Goal: Task Accomplishment & Management: Use online tool/utility

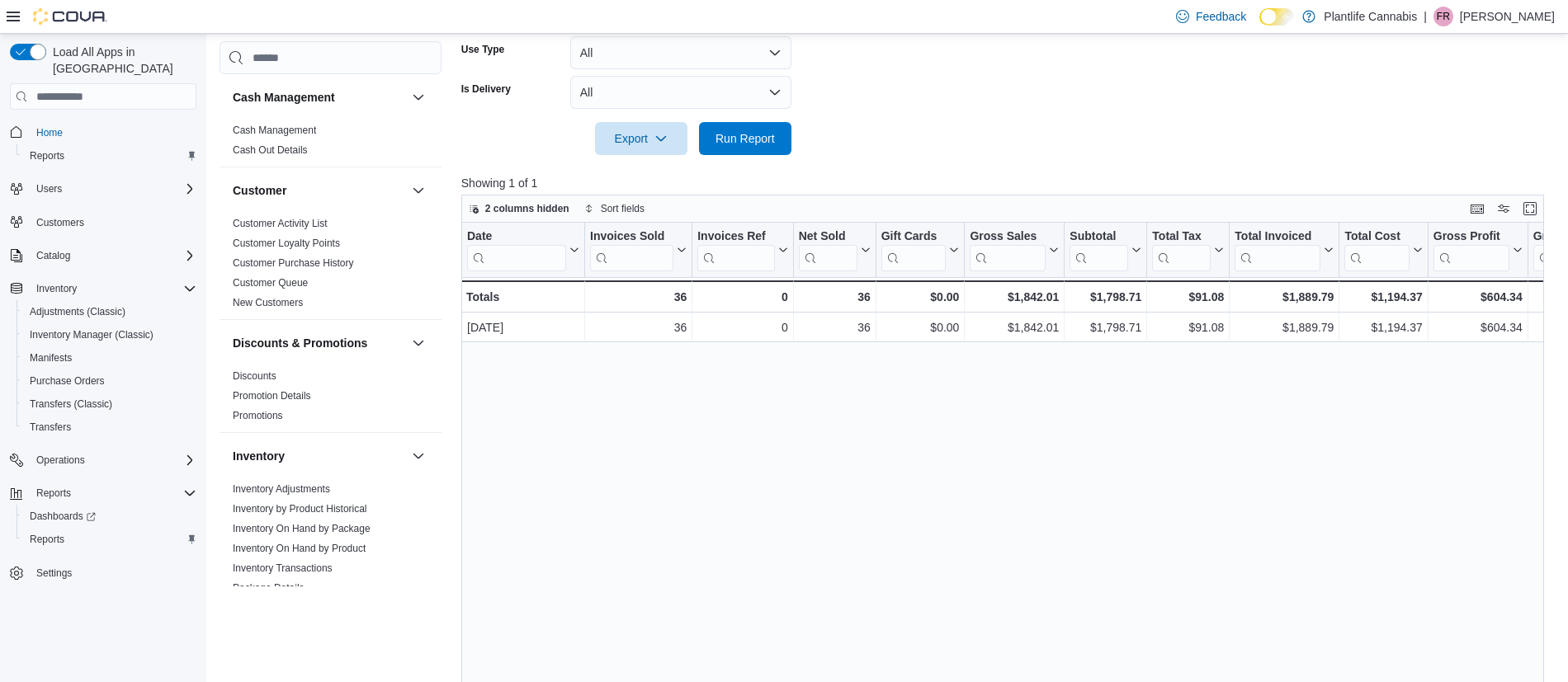
scroll to position [892, 0]
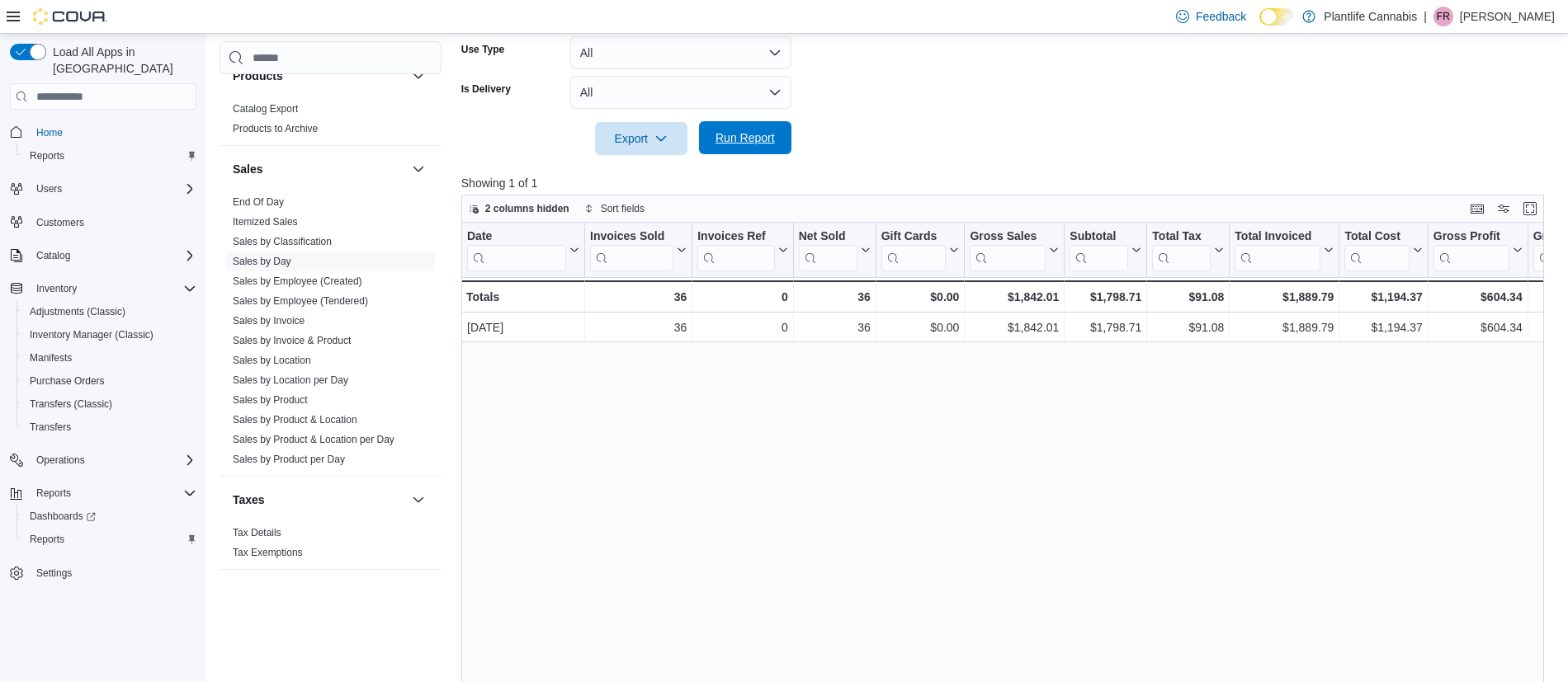
click at [731, 138] on span "Run Report" at bounding box center [744, 138] width 59 height 17
click at [734, 131] on span "Run Report" at bounding box center [744, 138] width 59 height 17
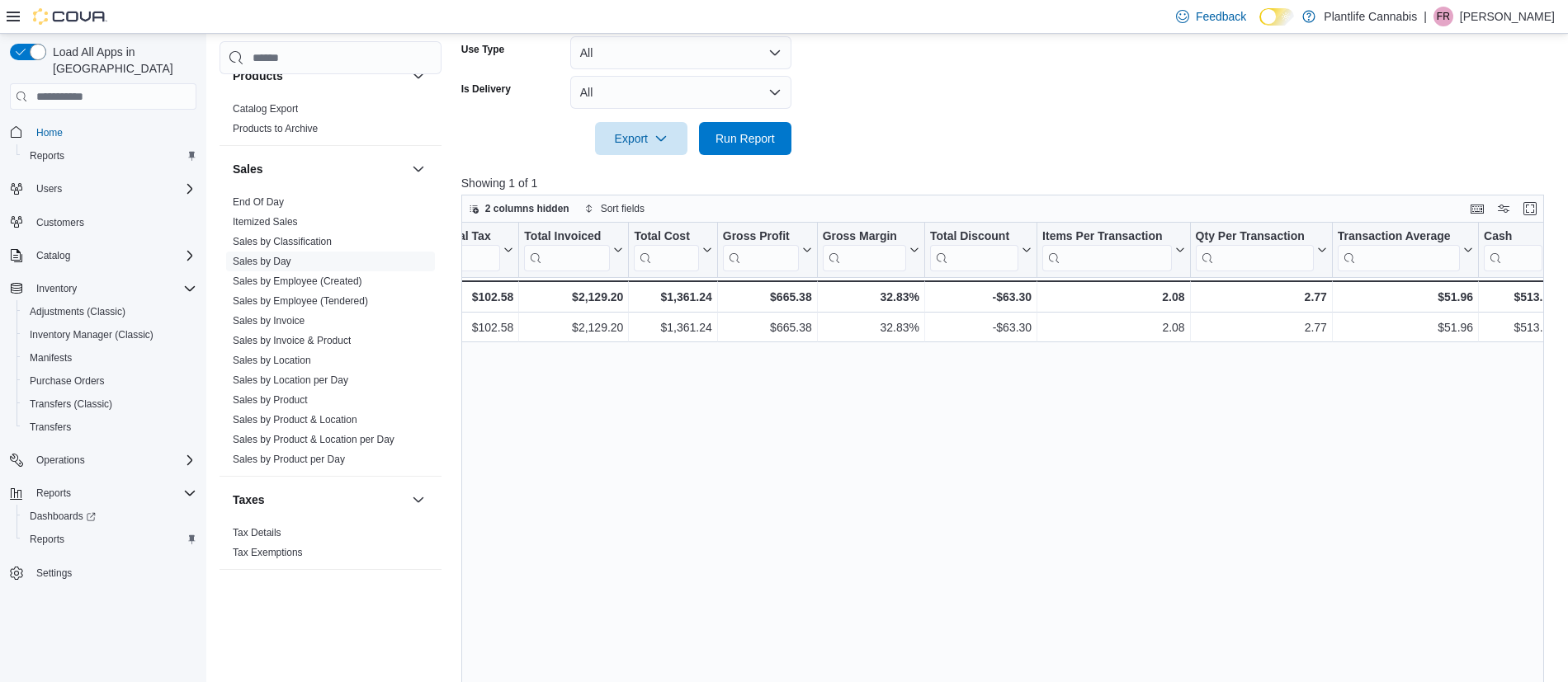
scroll to position [0, 0]
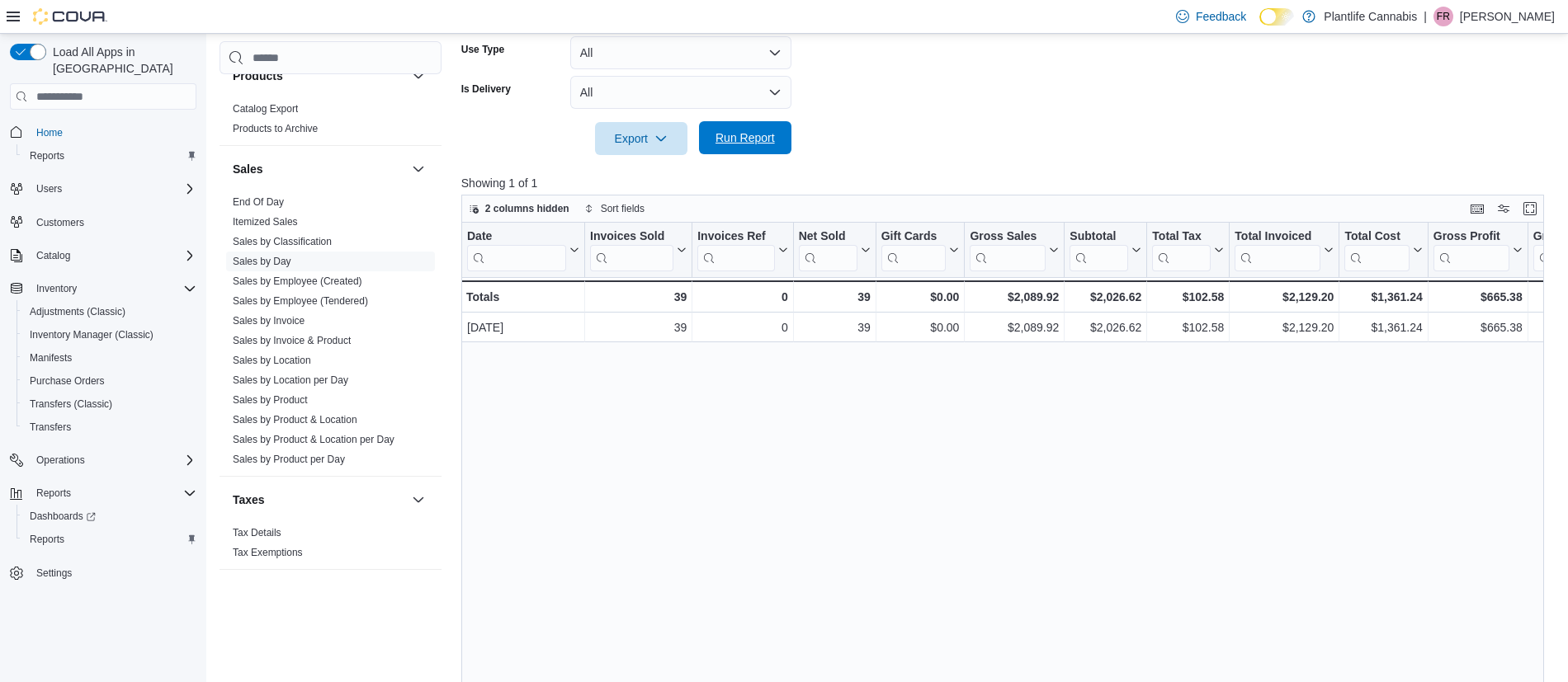
click at [750, 144] on span "Run Report" at bounding box center [744, 138] width 59 height 17
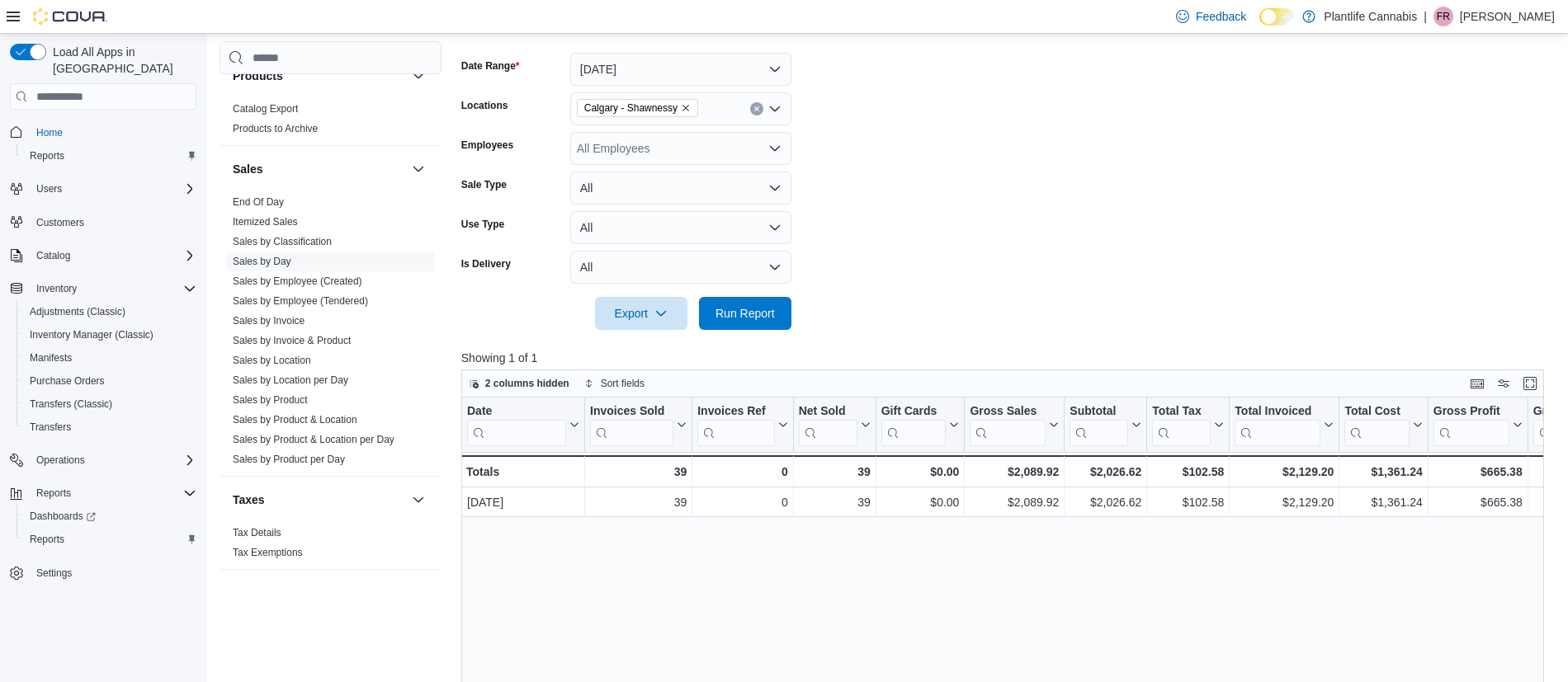
scroll to position [227, 0]
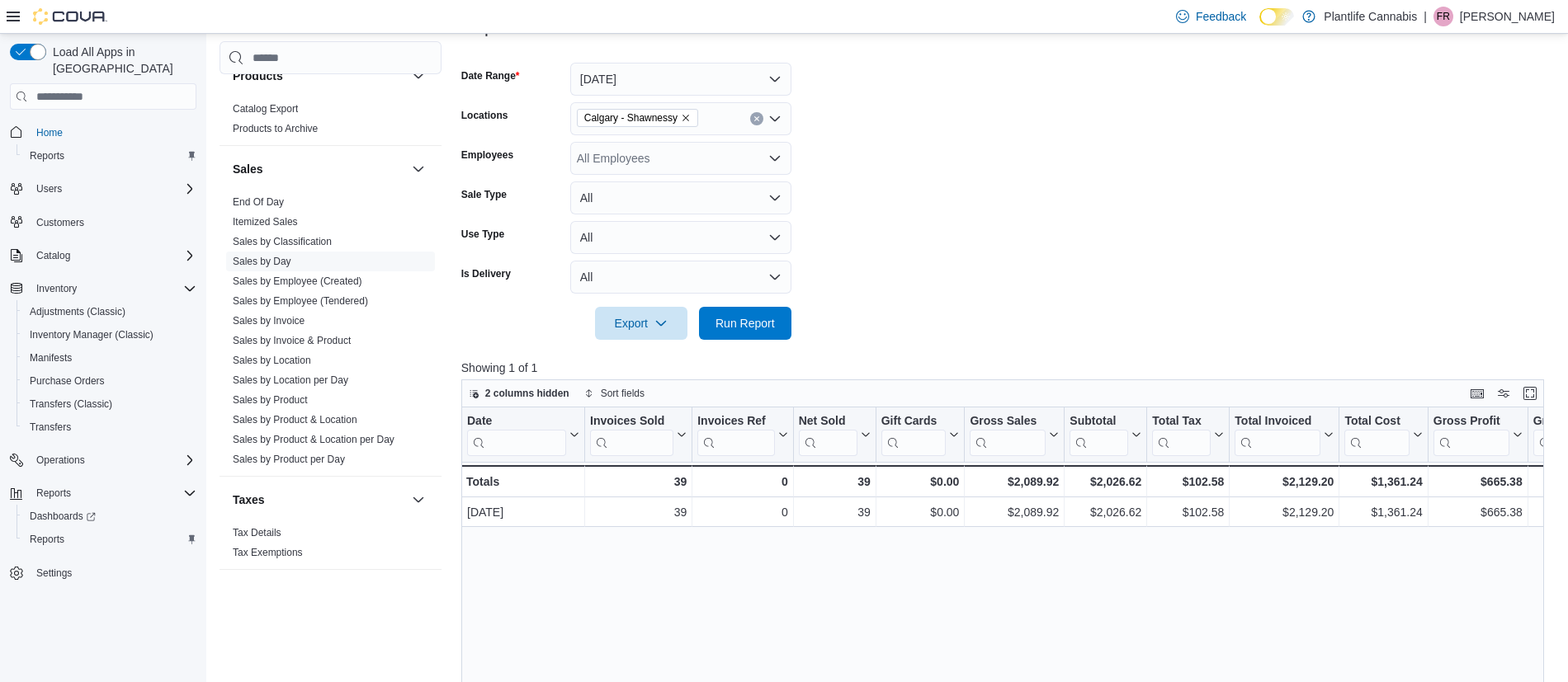
click at [710, 164] on div "All Employees" at bounding box center [680, 157] width 221 height 33
type input "****"
click at [650, 190] on span "[PERSON_NAME]" at bounding box center [680, 186] width 202 height 17
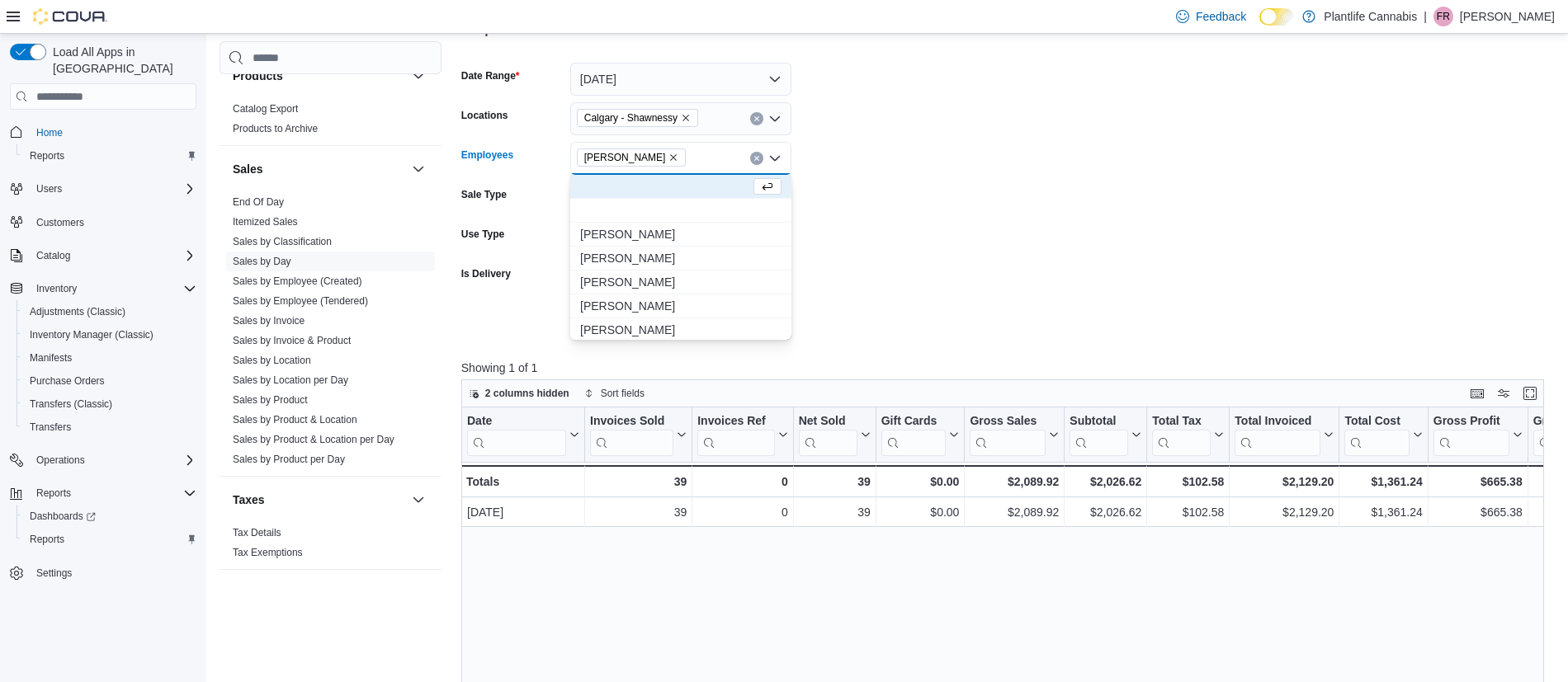
drag, startPoint x: 948, startPoint y: 337, endPoint x: 826, endPoint y: 321, distance: 123.0
click at [948, 337] on form "Date Range [DATE] Locations [GEOGRAPHIC_DATA] - [GEOGRAPHIC_DATA] Employees [PE…" at bounding box center [1008, 191] width 1094 height 297
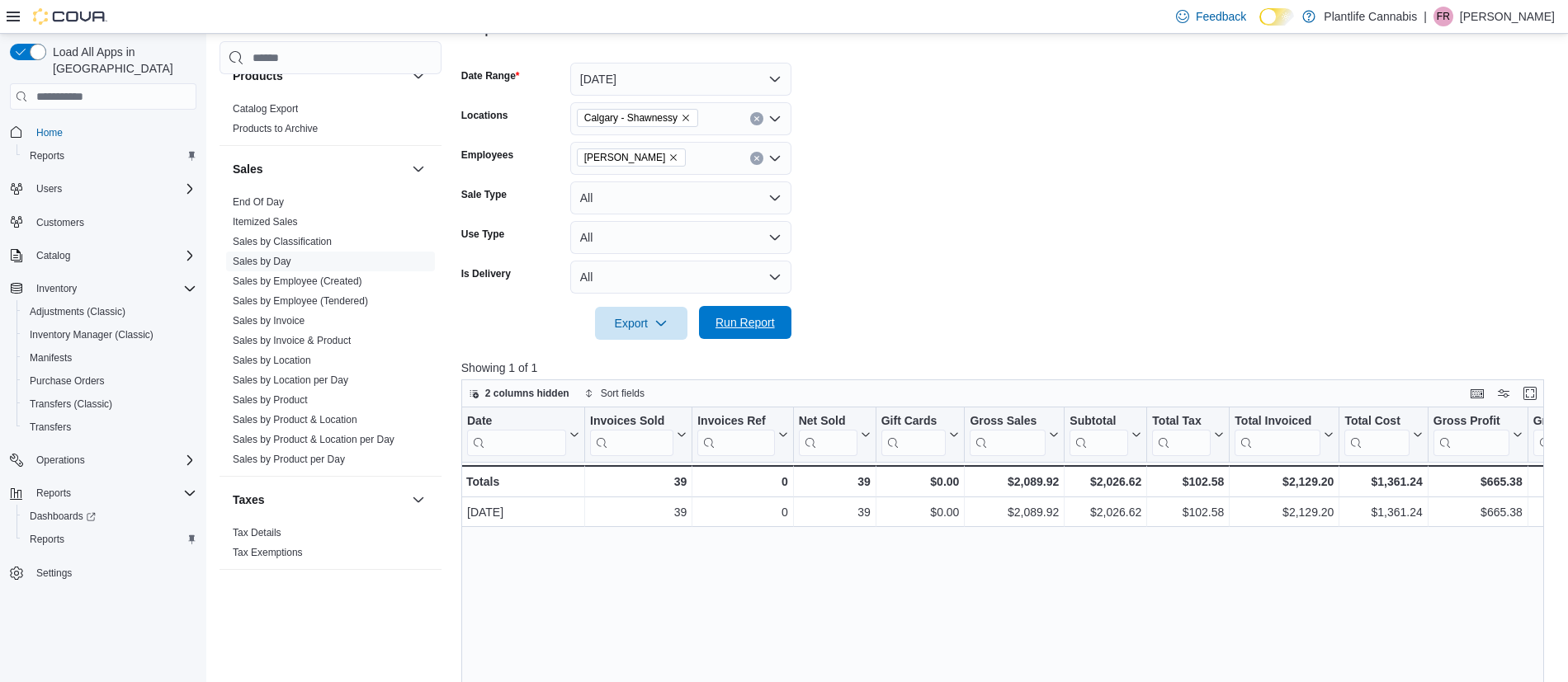
click at [784, 325] on button "Run Report" at bounding box center [745, 322] width 93 height 33
click at [668, 158] on icon "Remove Faye Rawcliffe from selection in this group" at bounding box center [673, 157] width 10 height 10
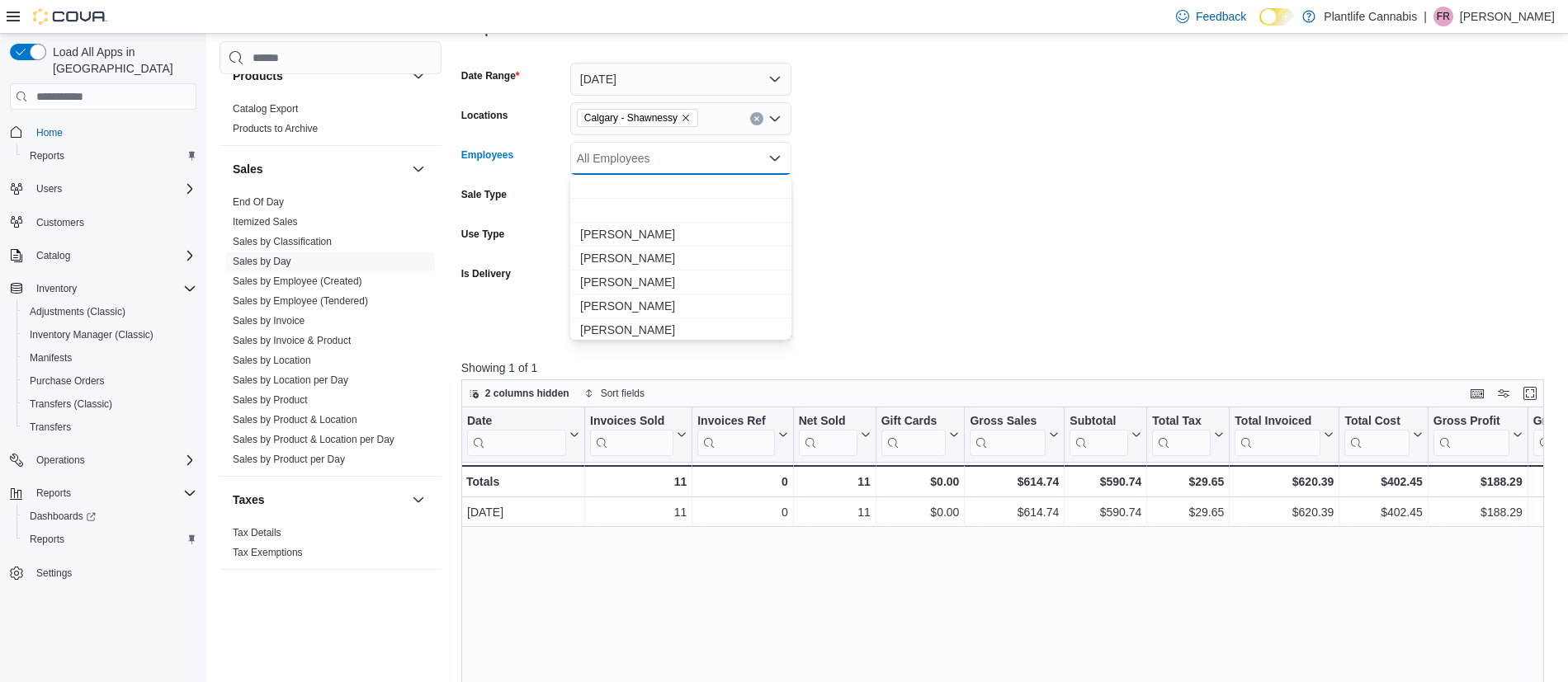
click at [849, 330] on form "Date Range [DATE] Locations [GEOGRAPHIC_DATA] - [GEOGRAPHIC_DATA] Employees All…" at bounding box center [1008, 191] width 1094 height 297
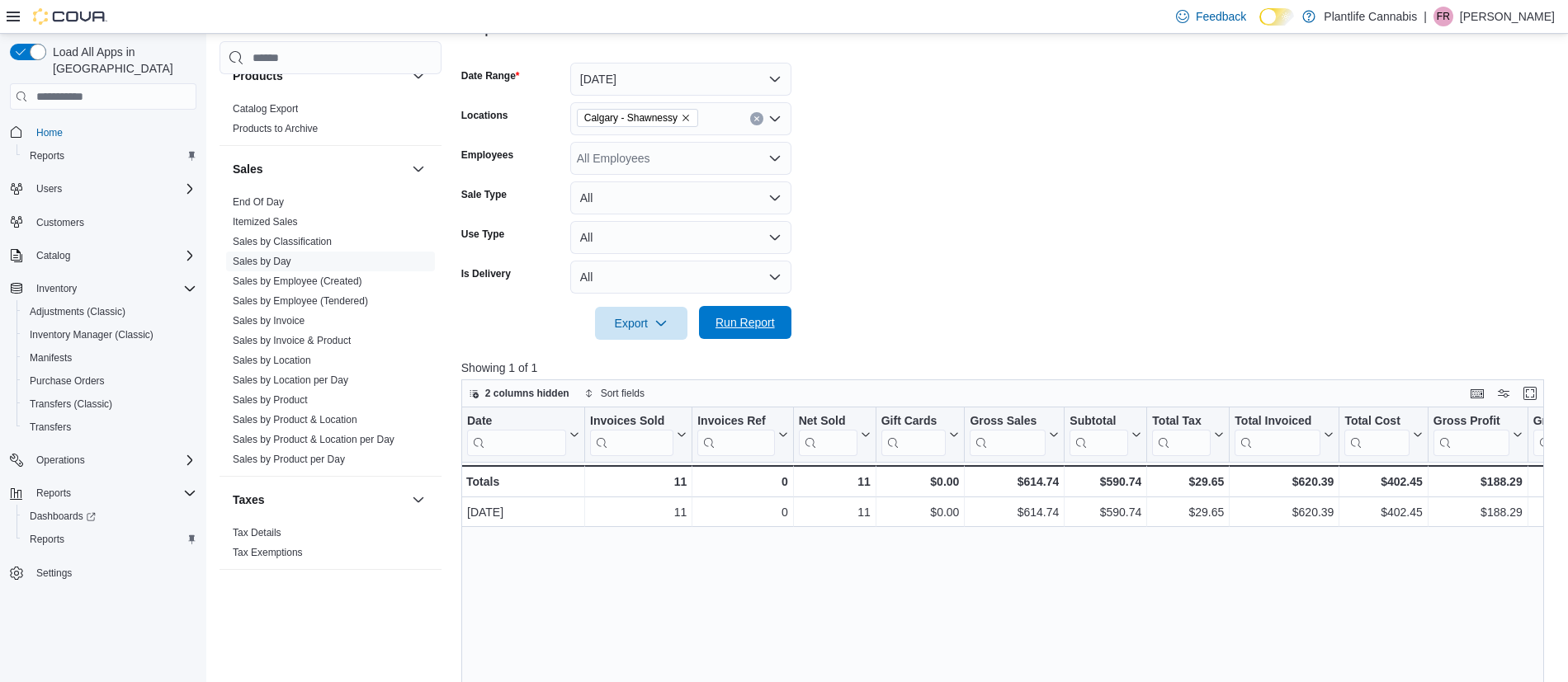
click at [765, 325] on span "Run Report" at bounding box center [744, 322] width 59 height 17
